Goal: Task Accomplishment & Management: Manage account settings

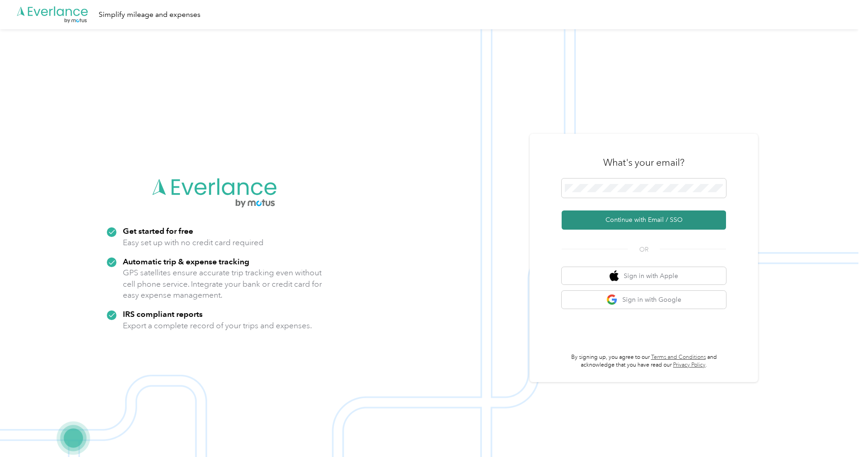
click at [603, 225] on button "Continue with Email / SSO" at bounding box center [644, 220] width 164 height 19
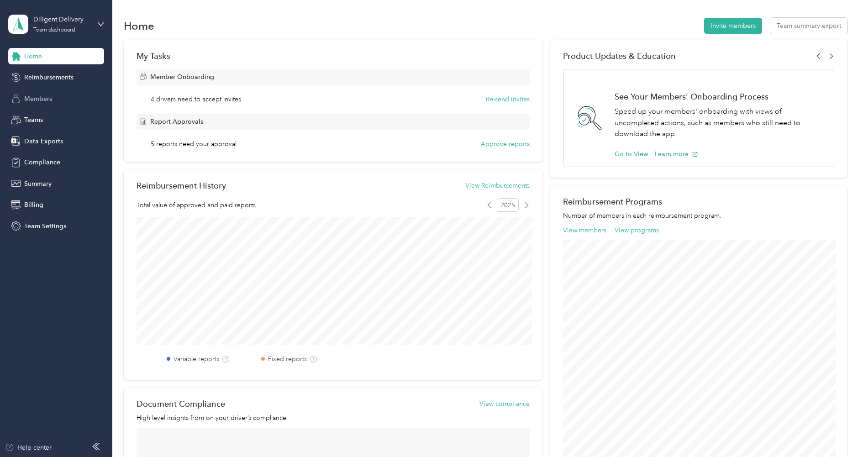
click at [66, 102] on div "Members" at bounding box center [56, 98] width 96 height 16
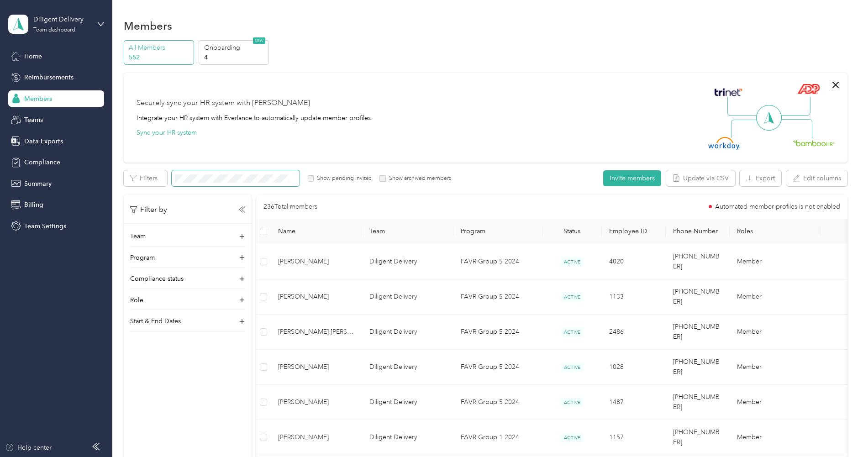
click at [240, 183] on span at bounding box center [236, 178] width 128 height 16
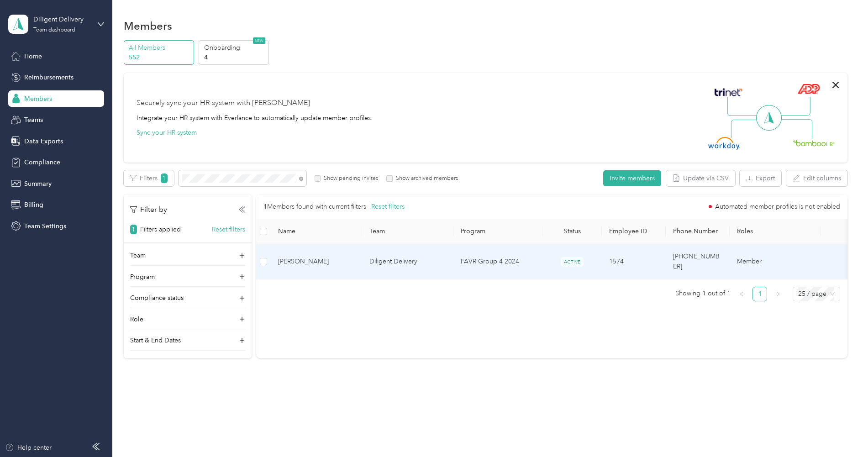
click at [379, 254] on td "Diligent Delivery" at bounding box center [407, 261] width 91 height 35
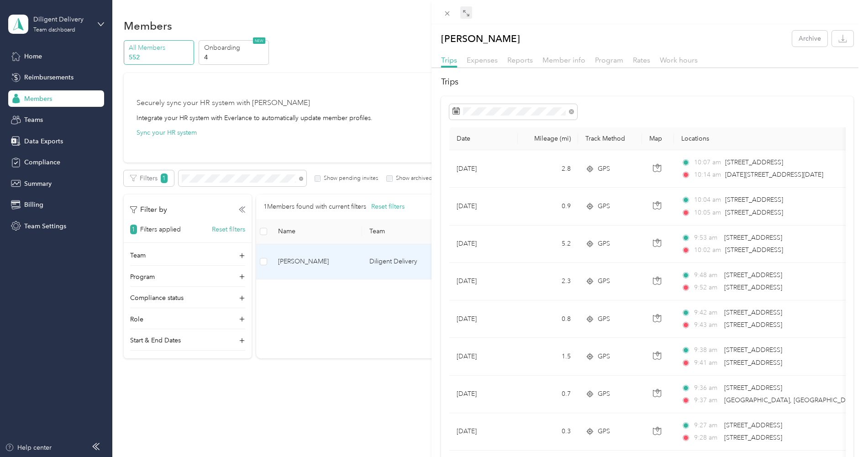
click at [463, 16] on icon at bounding box center [466, 13] width 7 height 7
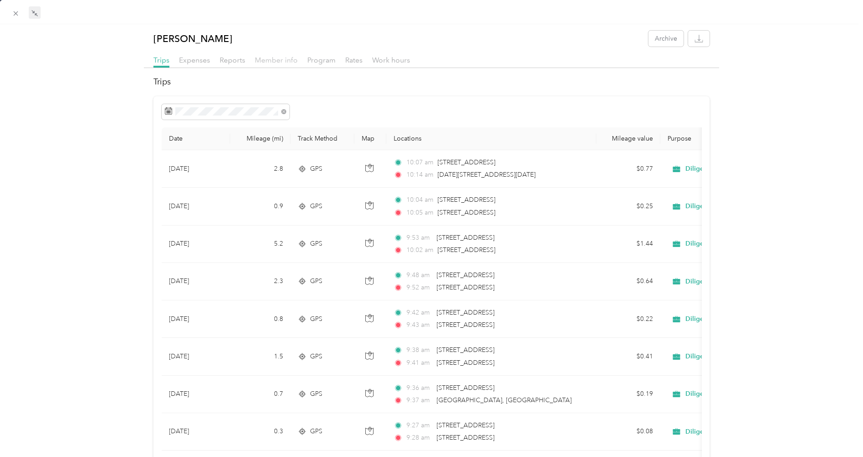
click at [281, 61] on span "Member info" at bounding box center [276, 60] width 43 height 9
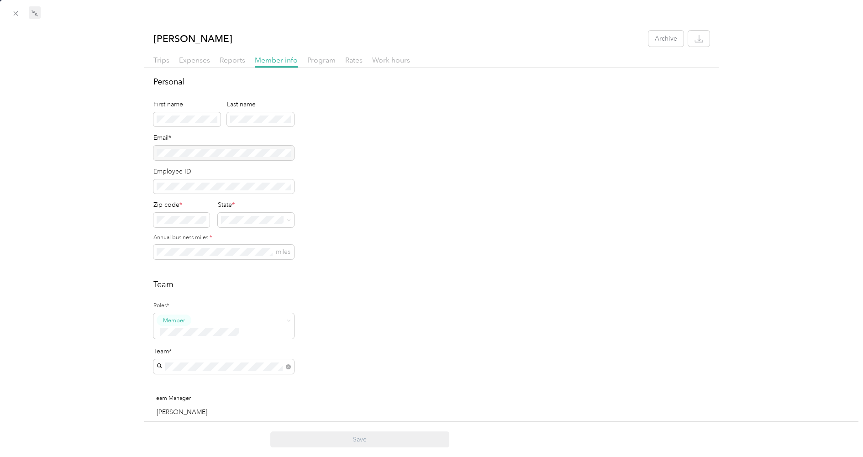
click at [232, 67] on div "Trips Expenses Reports Member info Program Rates Work hours" at bounding box center [431, 61] width 575 height 13
click at [230, 60] on span "Reports" at bounding box center [233, 60] width 26 height 9
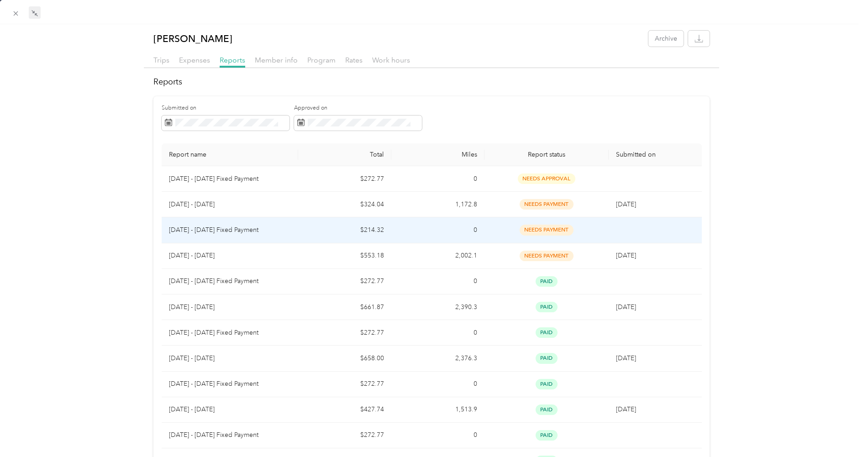
click at [322, 232] on td "$214.32" at bounding box center [344, 230] width 93 height 26
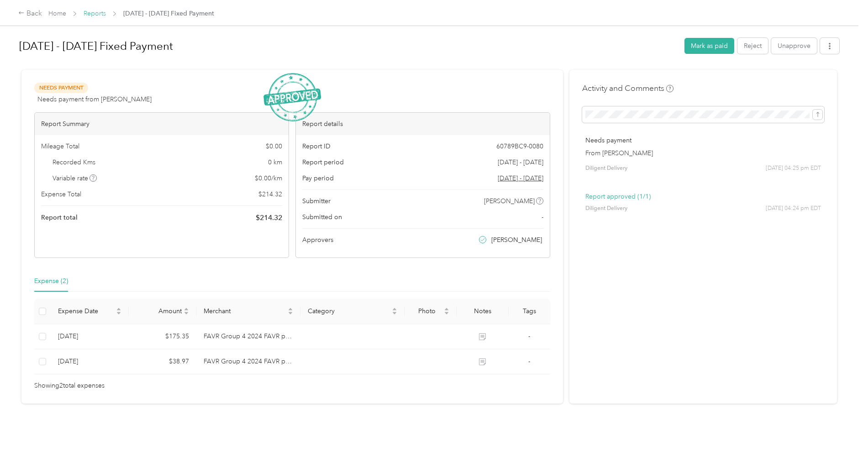
click at [100, 12] on link "Reports" at bounding box center [95, 14] width 22 height 8
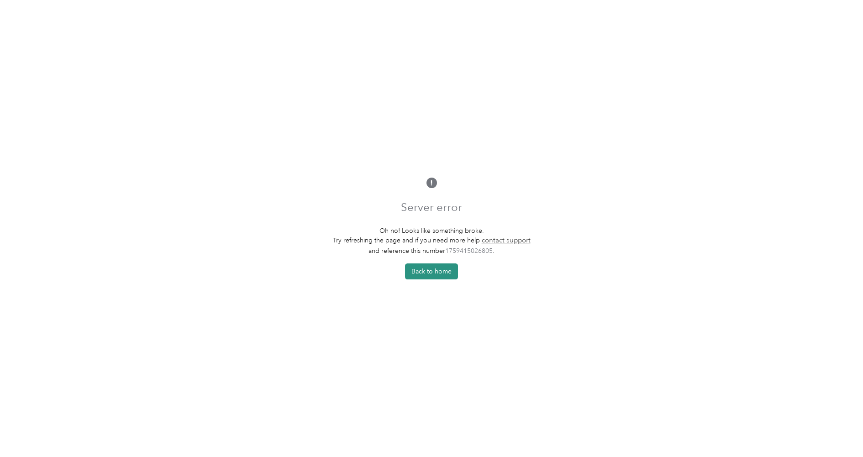
click at [435, 271] on button "Back to home" at bounding box center [431, 271] width 53 height 16
